Goal: Transaction & Acquisition: Purchase product/service

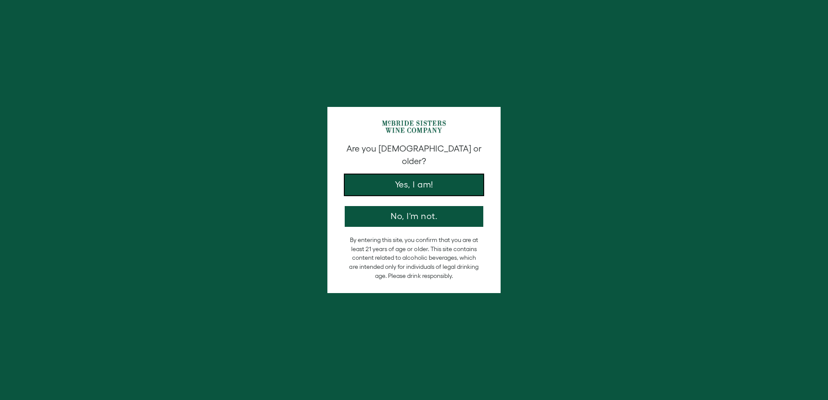
click at [407, 175] on button "Yes, I am!" at bounding box center [414, 185] width 139 height 21
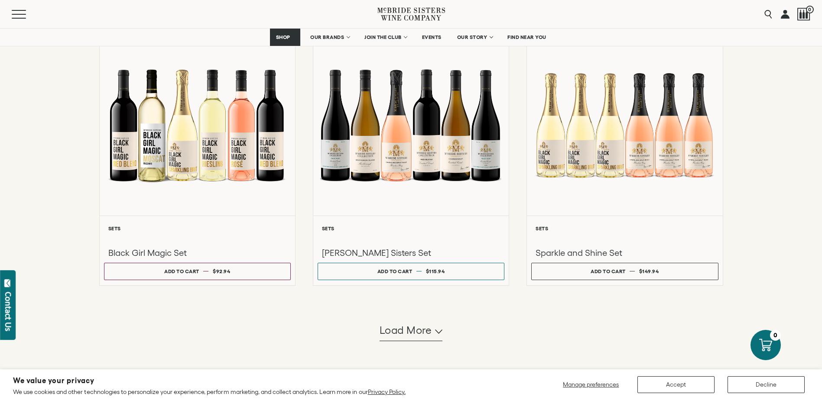
scroll to position [650, 0]
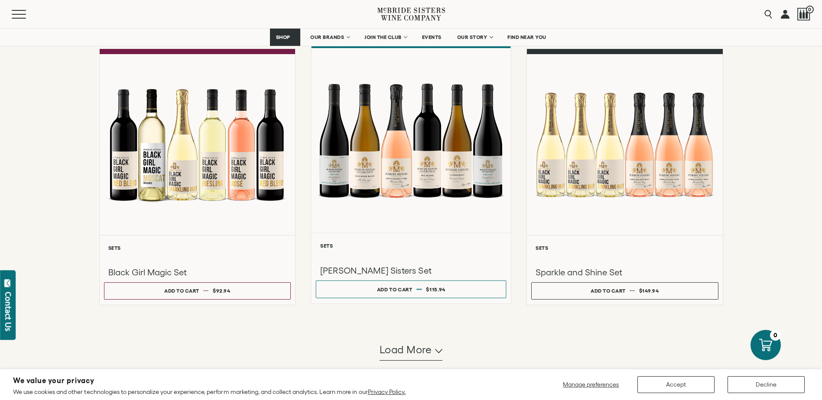
click at [389, 169] on div at bounding box center [410, 141] width 199 height 185
